Goal: Information Seeking & Learning: Learn about a topic

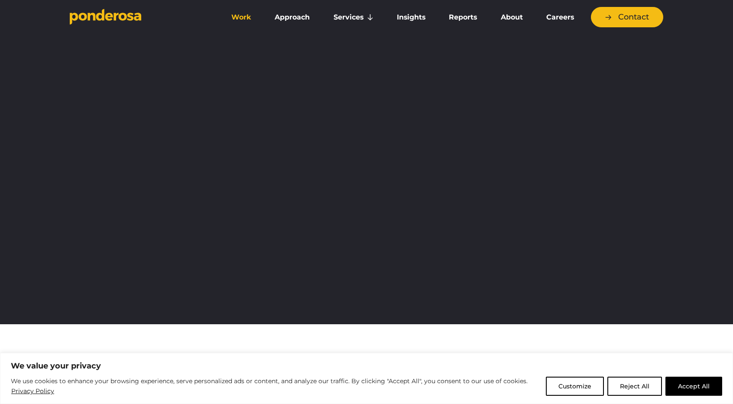
click at [246, 16] on link "Work" at bounding box center [241, 17] width 40 height 18
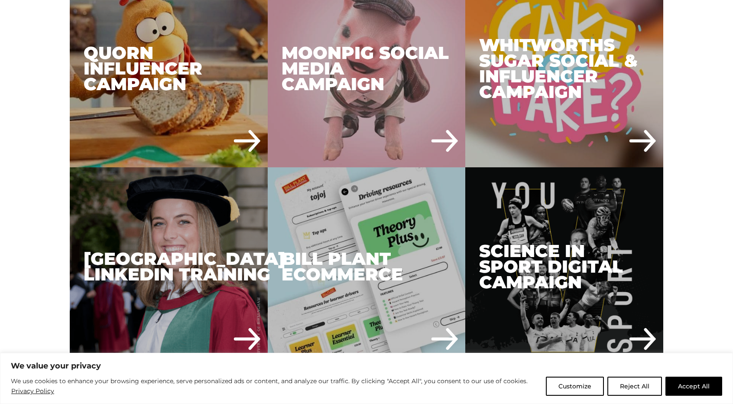
scroll to position [1517, 0]
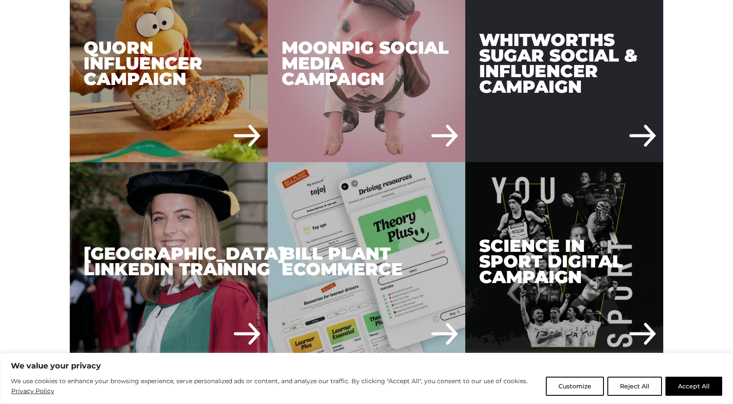
click at [566, 101] on div "Whitworths Sugar Social & Influencer Campaign" at bounding box center [564, 63] width 198 height 198
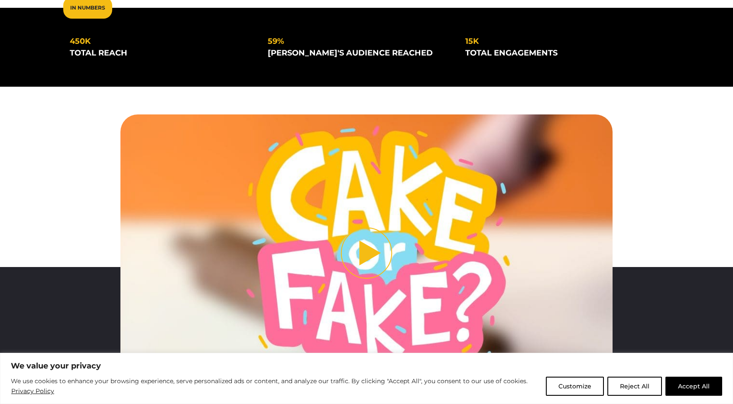
scroll to position [303, 0]
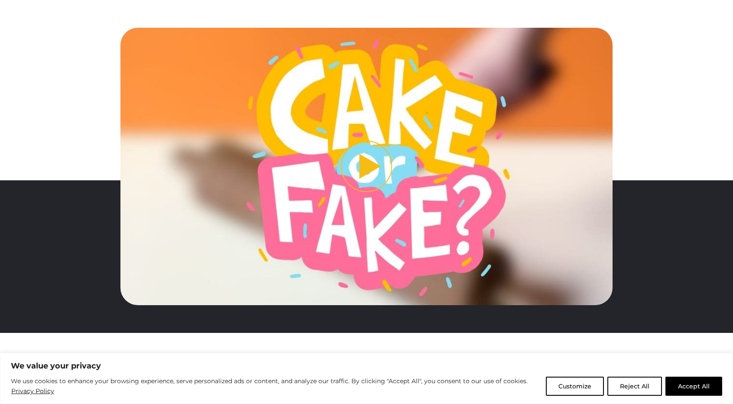
click at [375, 164] on button "Play video" at bounding box center [366, 166] width 493 height 277
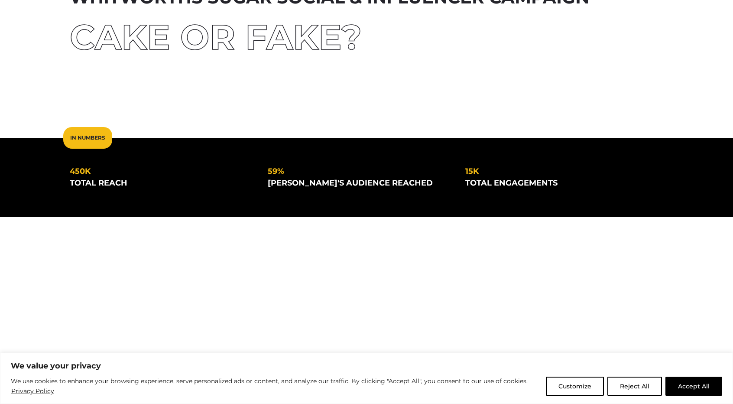
scroll to position [0, 0]
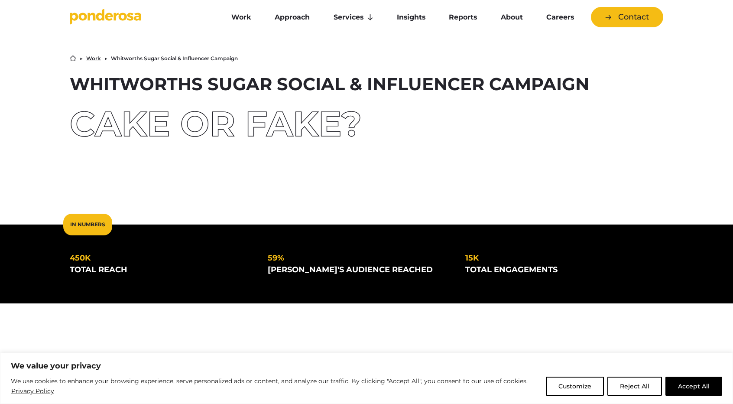
drag, startPoint x: 75, startPoint y: 81, endPoint x: 481, endPoint y: 78, distance: 405.7
click at [481, 78] on h1 "Whitworths Sugar Social & Influencer Campaign" at bounding box center [367, 83] width 594 height 17
click at [234, 18] on link "Work" at bounding box center [241, 17] width 40 height 18
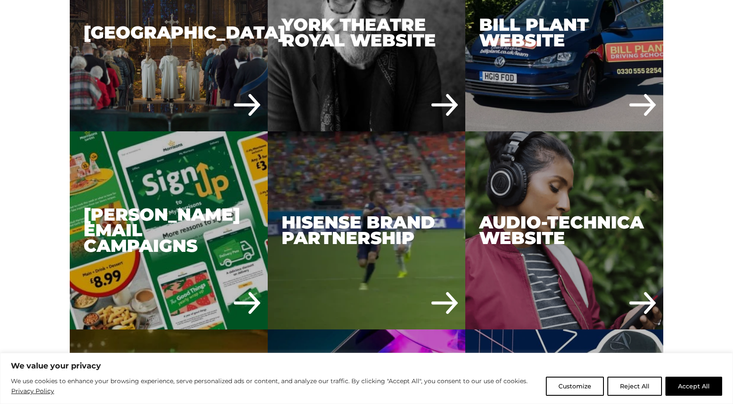
scroll to position [2600, 0]
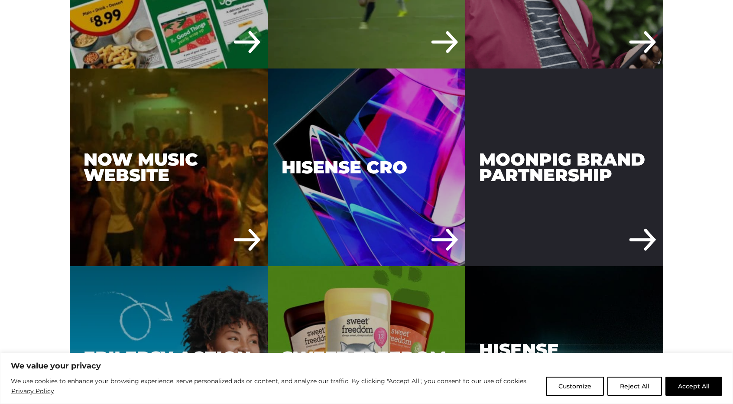
click at [584, 182] on div "Moonpig Brand Partnership" at bounding box center [564, 167] width 198 height 198
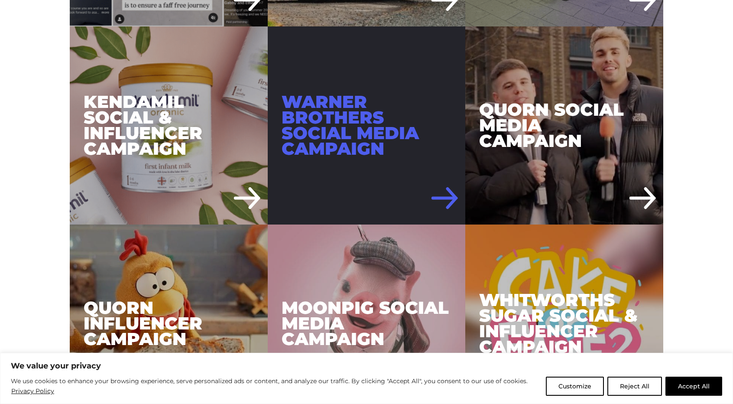
scroll to position [1257, 0]
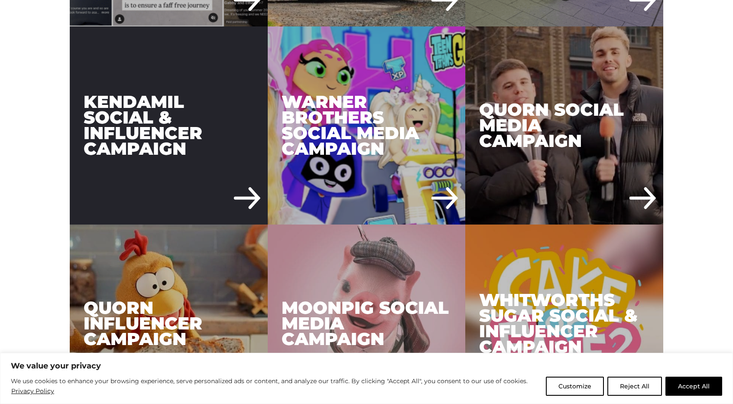
click at [202, 105] on div "Kendamil Social & Influencer Campaign" at bounding box center [169, 125] width 198 height 198
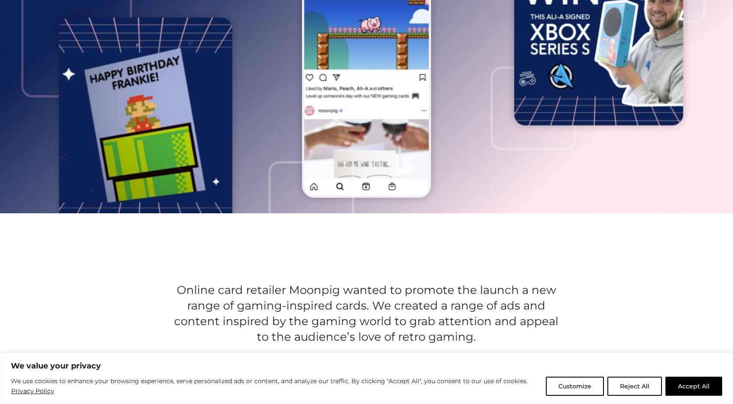
scroll to position [173, 0]
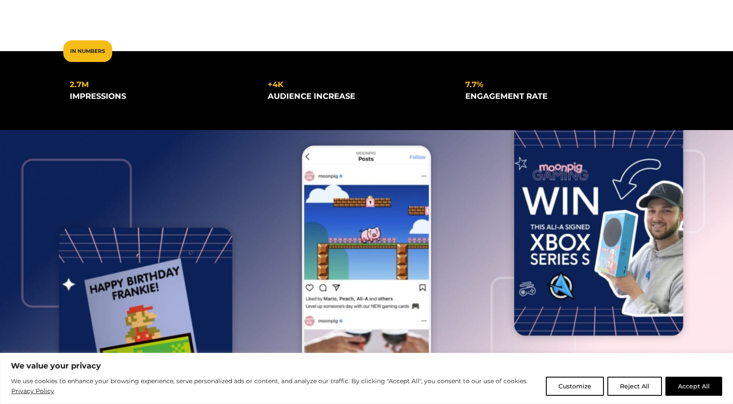
click at [472, 195] on img at bounding box center [366, 276] width 733 height 293
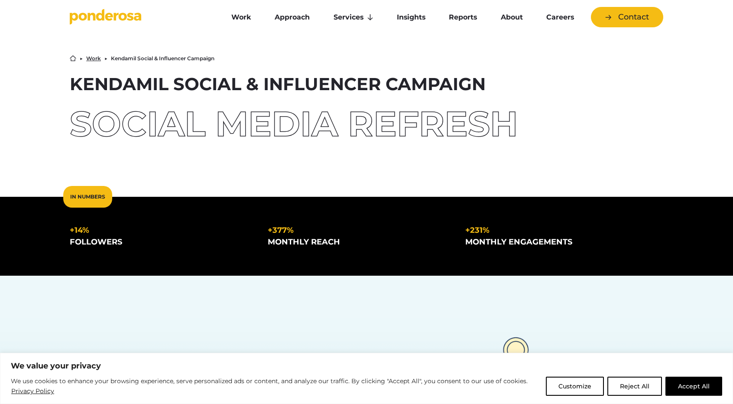
drag, startPoint x: 71, startPoint y: 81, endPoint x: 380, endPoint y: 81, distance: 309.0
click at [380, 81] on h1 "Kendamil Social & Influencer Campaign" at bounding box center [367, 83] width 594 height 17
copy h1 "Kendamil Social & Influencer"
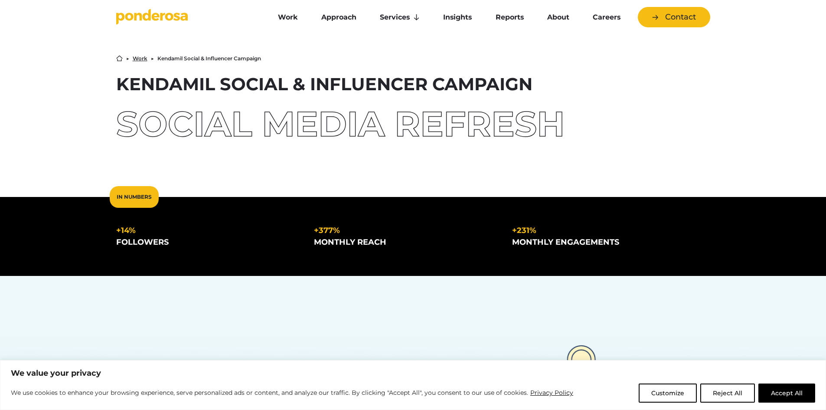
copy h1 "Kendamil Social & Influencer"
drag, startPoint x: 448, startPoint y: 78, endPoint x: 458, endPoint y: 77, distance: 9.7
click at [448, 78] on h1 "Kendamil Social & Influencer Campaign" at bounding box center [413, 83] width 594 height 17
drag, startPoint x: 522, startPoint y: 81, endPoint x: 86, endPoint y: 87, distance: 436.0
click at [86, 87] on div "Home ▶︎ Work ▶︎ Kendamil Social & Influencer Campaign Kendamil Social & Influen…" at bounding box center [413, 111] width 826 height 169
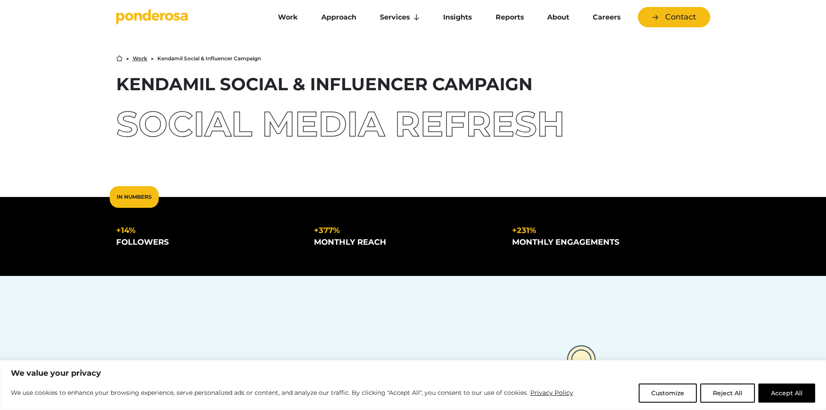
copy h1 "Kendamil Social & Influencer Campaign"
